Goal: Find specific page/section: Find specific page/section

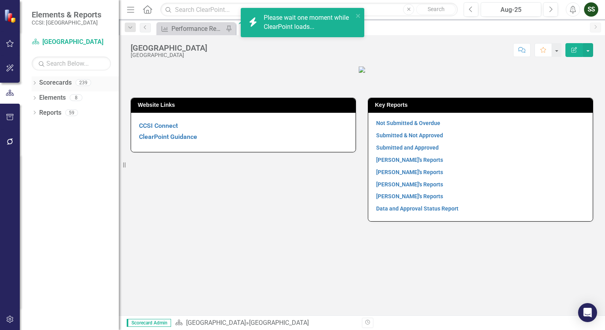
click at [35, 83] on icon "Dropdown" at bounding box center [35, 84] width 6 height 4
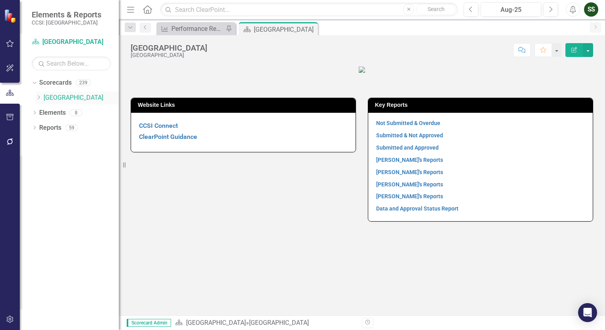
click at [38, 101] on div "Dropdown" at bounding box center [39, 98] width 6 height 7
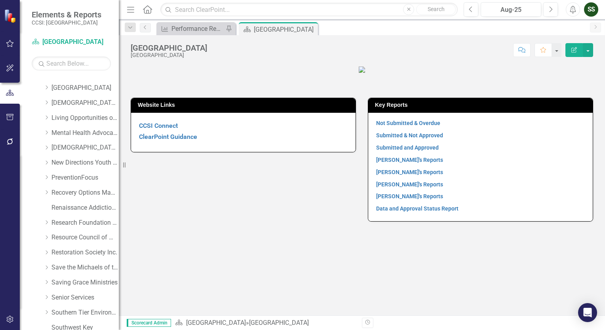
scroll to position [280, 0]
click at [57, 224] on link "Research Foundation of SUNY" at bounding box center [84, 222] width 67 height 9
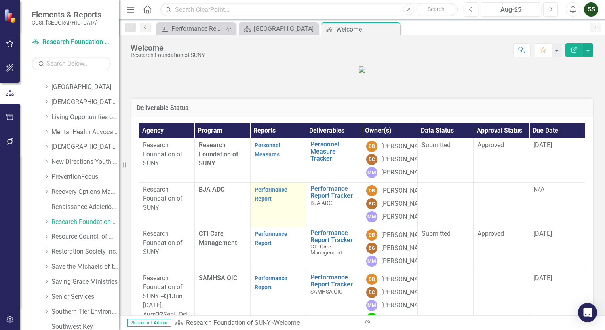
click at [281, 227] on td "Performance Report" at bounding box center [278, 205] width 56 height 44
click at [267, 202] on link "Performance Report" at bounding box center [271, 193] width 33 height 15
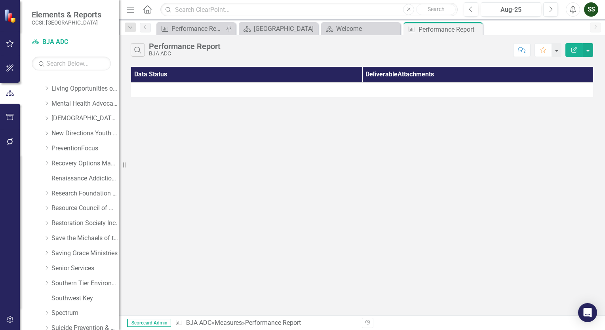
scroll to position [306, 0]
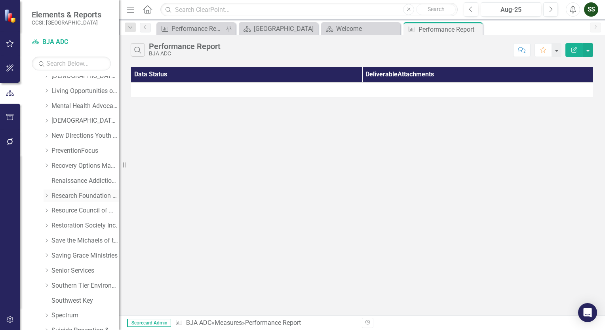
click at [64, 199] on link "Research Foundation of SUNY" at bounding box center [84, 196] width 67 height 9
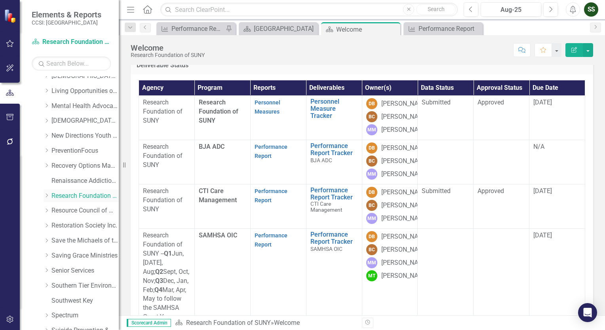
scroll to position [43, 0]
click at [265, 159] on link "Performance Report" at bounding box center [271, 151] width 33 height 15
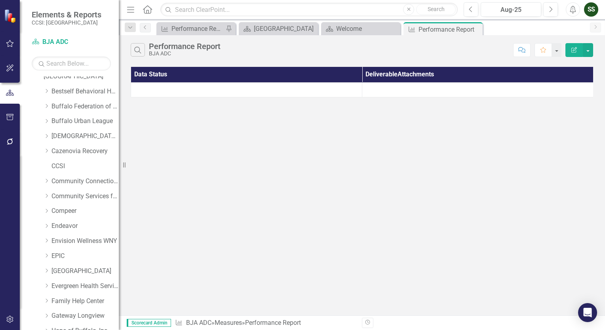
scroll to position [21, 0]
click at [59, 226] on link "Endeavor" at bounding box center [84, 226] width 67 height 9
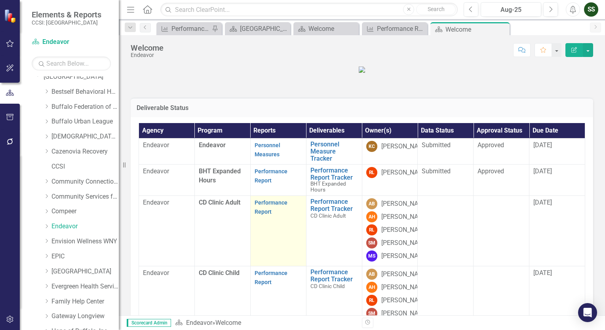
click at [278, 266] on td "Performance Report" at bounding box center [278, 231] width 56 height 70
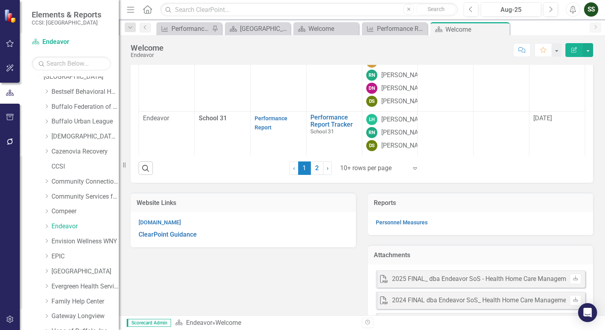
scroll to position [215, 0]
click at [311, 175] on link "2" at bounding box center [317, 168] width 13 height 13
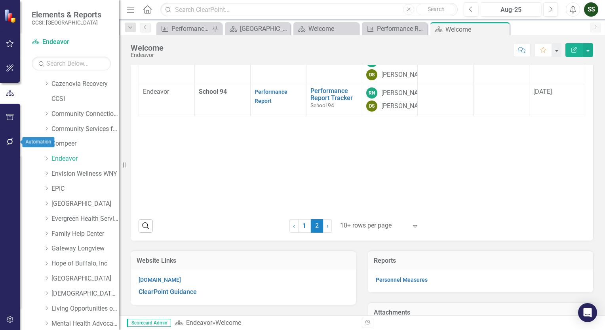
scroll to position [132, 0]
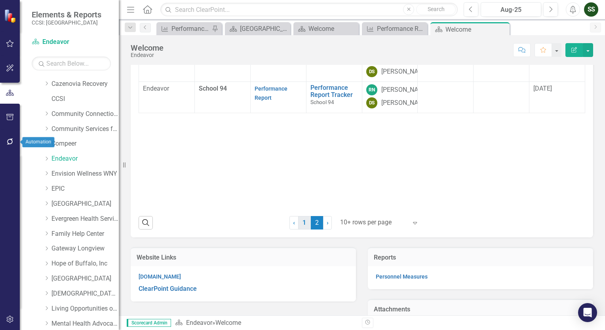
click at [299, 230] on link "1" at bounding box center [304, 222] width 13 height 13
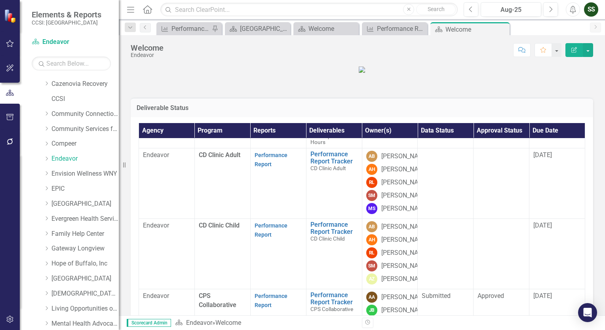
scroll to position [0, 0]
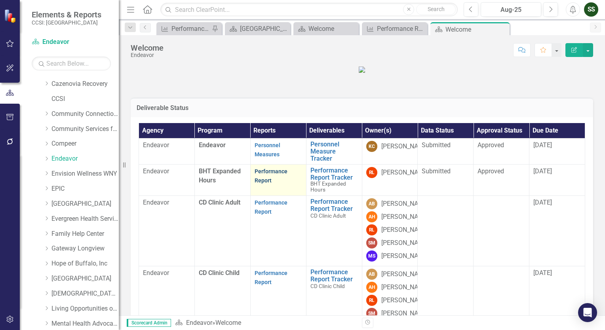
click at [266, 184] on link "Performance Report" at bounding box center [271, 175] width 33 height 15
